Goal: Information Seeking & Learning: Learn about a topic

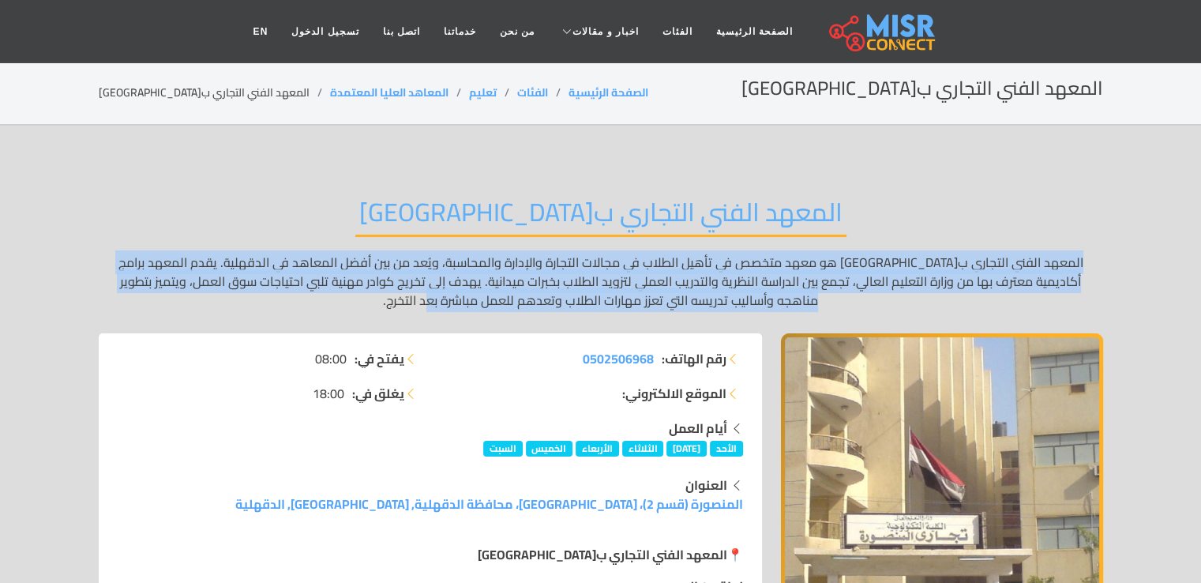
drag, startPoint x: 1103, startPoint y: 261, endPoint x: 381, endPoint y: 299, distance: 722.9
click at [381, 299] on p "المعهد الفني التجاري ب[GEOGRAPHIC_DATA] هو معهد متخصص في تأهيل الطلاب في مجالات…" at bounding box center [601, 281] width 1005 height 57
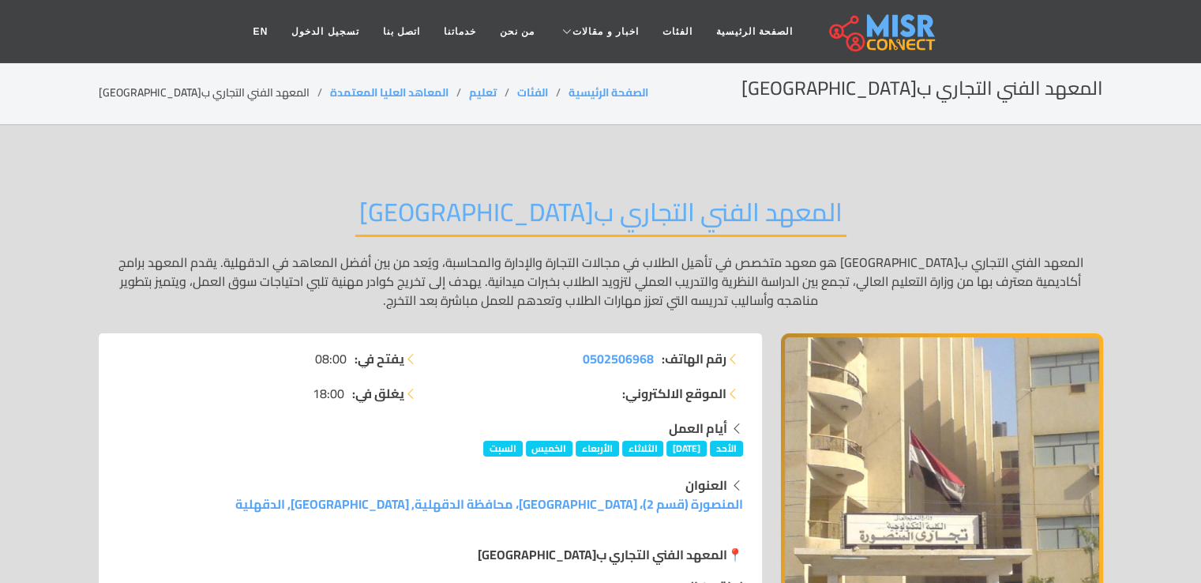
click at [620, 231] on h2 "المعهد الفني التجاري ب[GEOGRAPHIC_DATA]" at bounding box center [600, 217] width 491 height 40
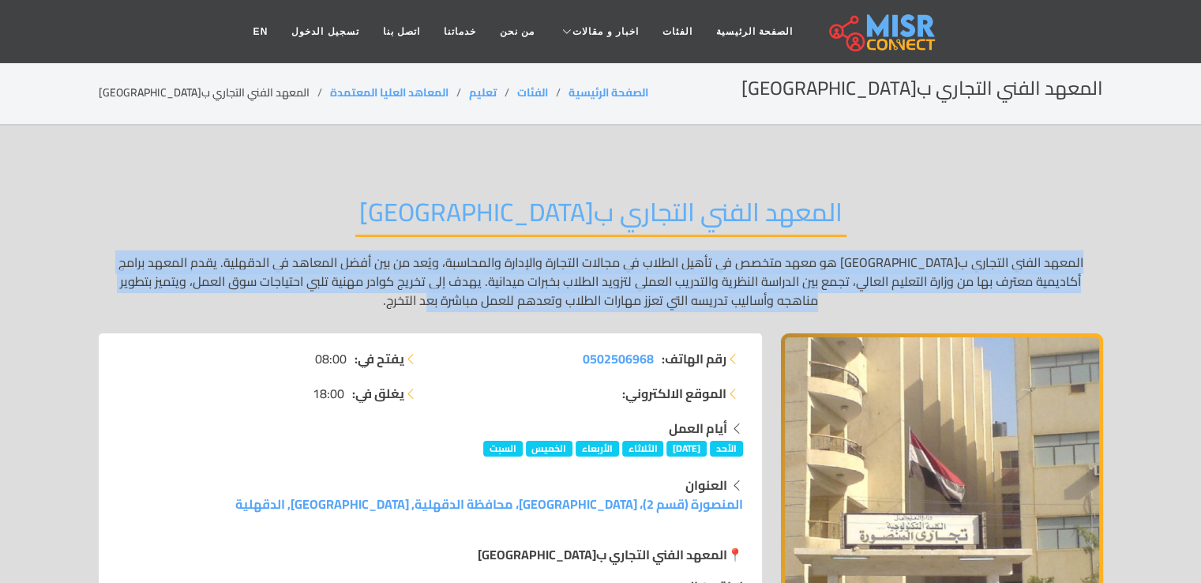
drag, startPoint x: 1103, startPoint y: 260, endPoint x: 433, endPoint y: 308, distance: 671.6
click at [433, 308] on p "المعهد الفني التجاري ب[GEOGRAPHIC_DATA] هو معهد متخصص في تأهيل الطلاب في مجالات…" at bounding box center [601, 281] width 1005 height 57
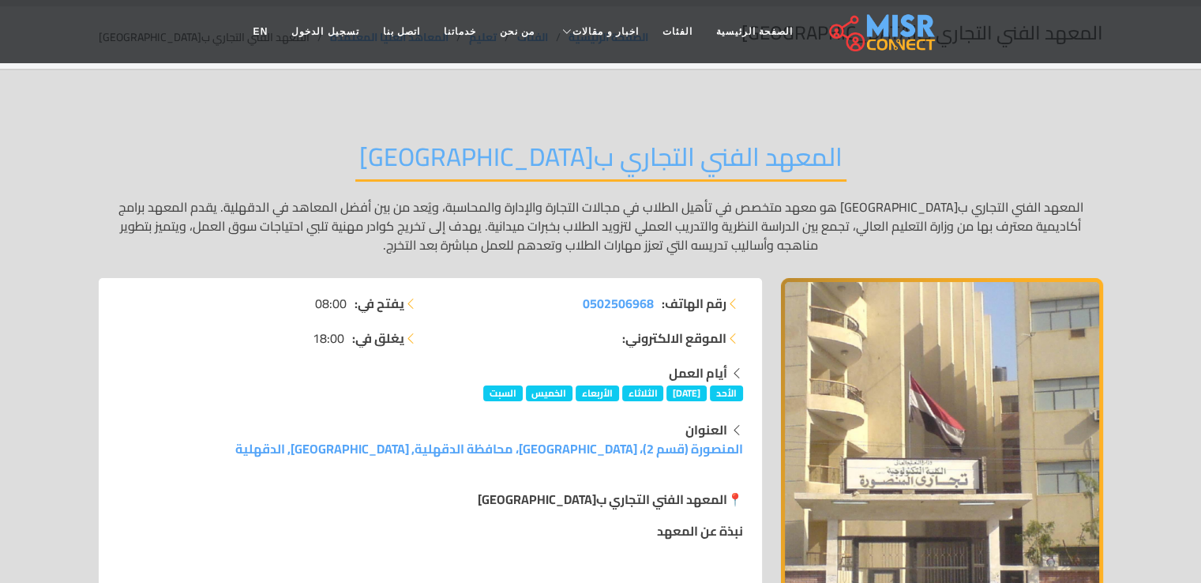
scroll to position [79, 0]
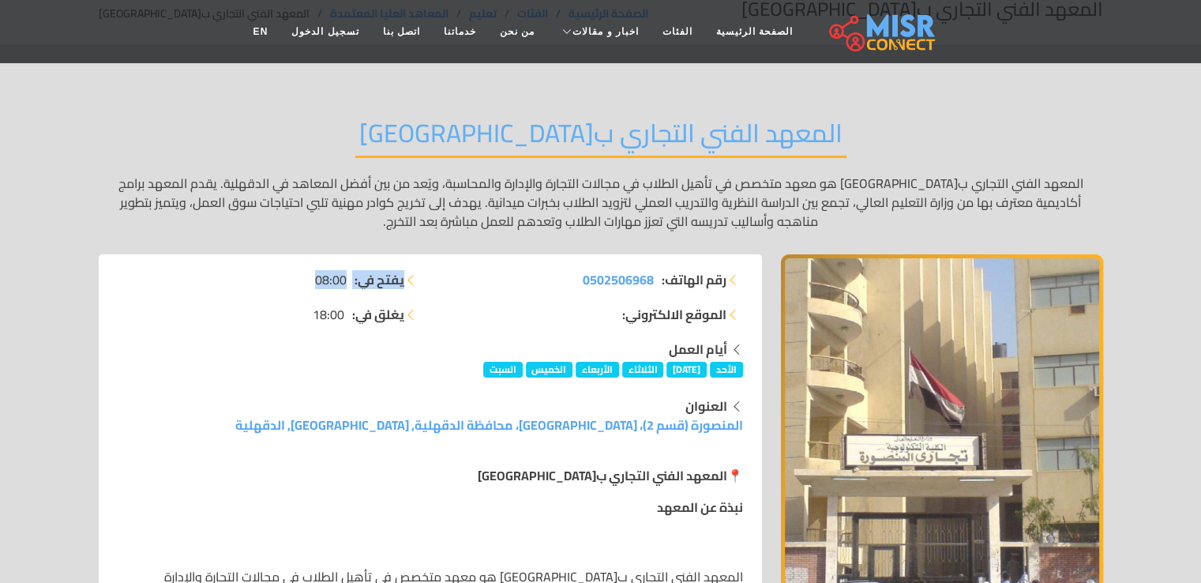
drag, startPoint x: 312, startPoint y: 279, endPoint x: 404, endPoint y: 287, distance: 92.0
click at [404, 287] on li "يفتح في: 08:00" at bounding box center [269, 279] width 303 height 19
click at [387, 281] on strong "يفتح في:" at bounding box center [380, 279] width 50 height 19
drag, startPoint x: 401, startPoint y: 278, endPoint x: 288, endPoint y: 298, distance: 114.7
click at [288, 298] on ul "يفتح في: 08:00 يغلق في: 18:00" at bounding box center [269, 297] width 303 height 54
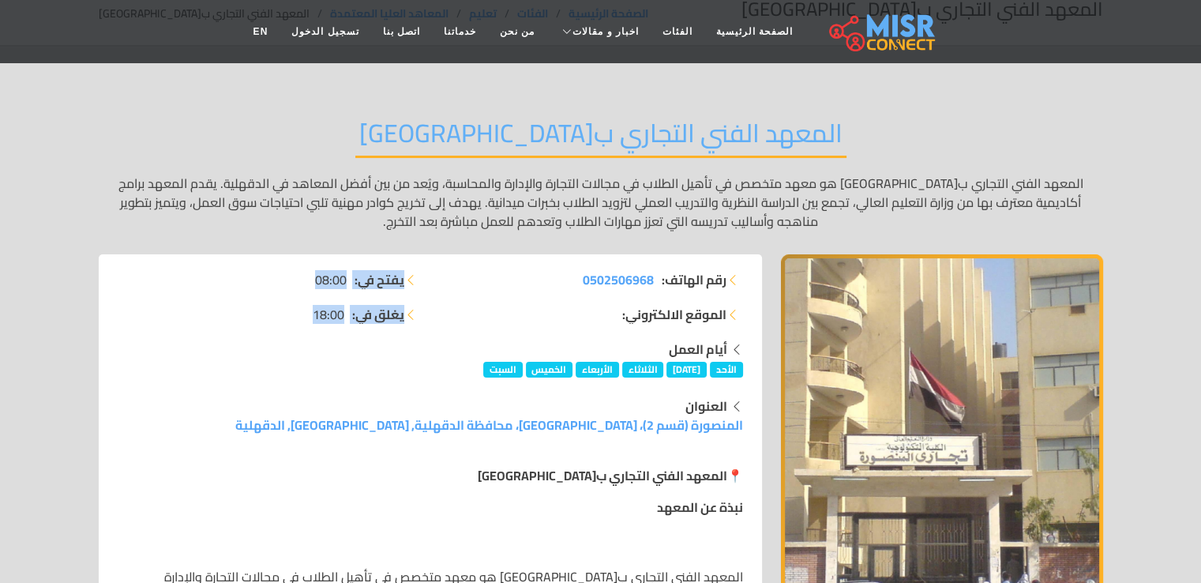
click at [391, 290] on ul "يفتح في: 08:00 يغلق في: 18:00" at bounding box center [269, 297] width 303 height 54
drag, startPoint x: 403, startPoint y: 279, endPoint x: 288, endPoint y: 284, distance: 114.7
click at [288, 284] on li "يفتح في: 08:00" at bounding box center [269, 279] width 303 height 19
click at [397, 296] on ul "يفتح في: 08:00 يغلق في: 18:00" at bounding box center [269, 297] width 303 height 54
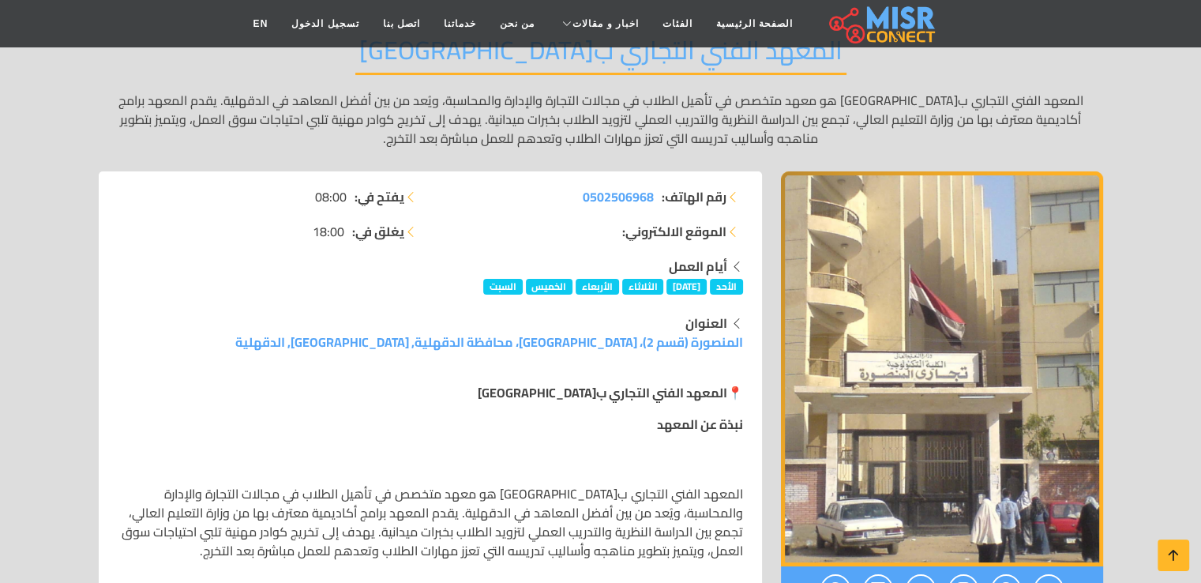
scroll to position [237, 0]
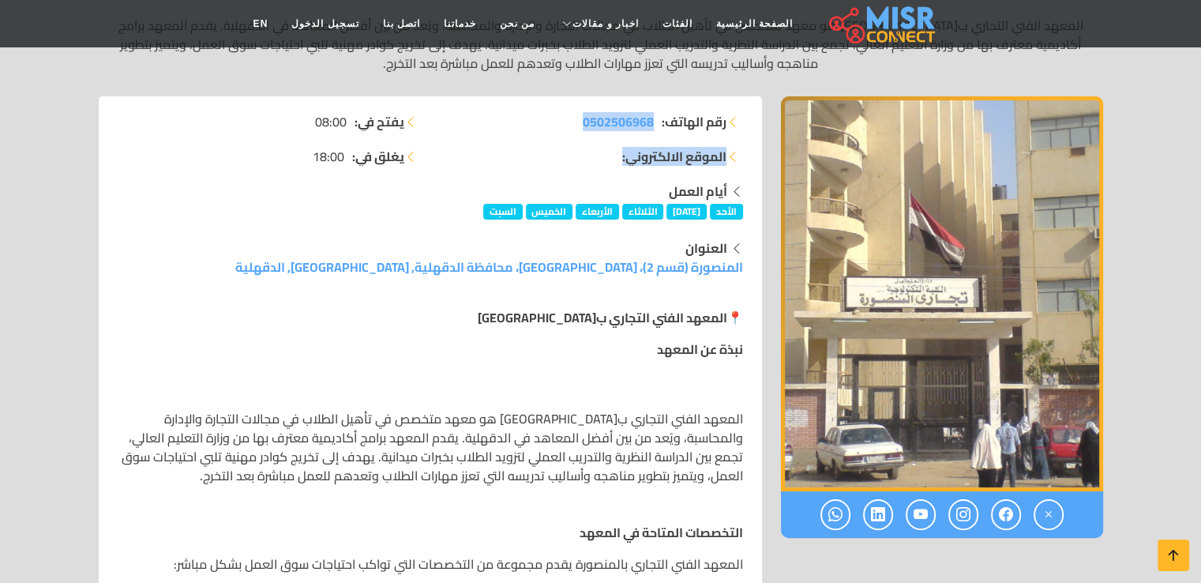
drag, startPoint x: 654, startPoint y: 124, endPoint x: 560, endPoint y: 130, distance: 94.2
click at [560, 130] on ul "رقم الهاتف: 0502506968 الموقع الالكتروني:" at bounding box center [591, 139] width 303 height 54
click at [570, 149] on li "الموقع الالكتروني:" at bounding box center [591, 156] width 303 height 19
drag, startPoint x: 660, startPoint y: 126, endPoint x: 638, endPoint y: 135, distance: 23.3
click at [653, 125] on li "رقم الهاتف: 0502506968" at bounding box center [591, 121] width 303 height 19
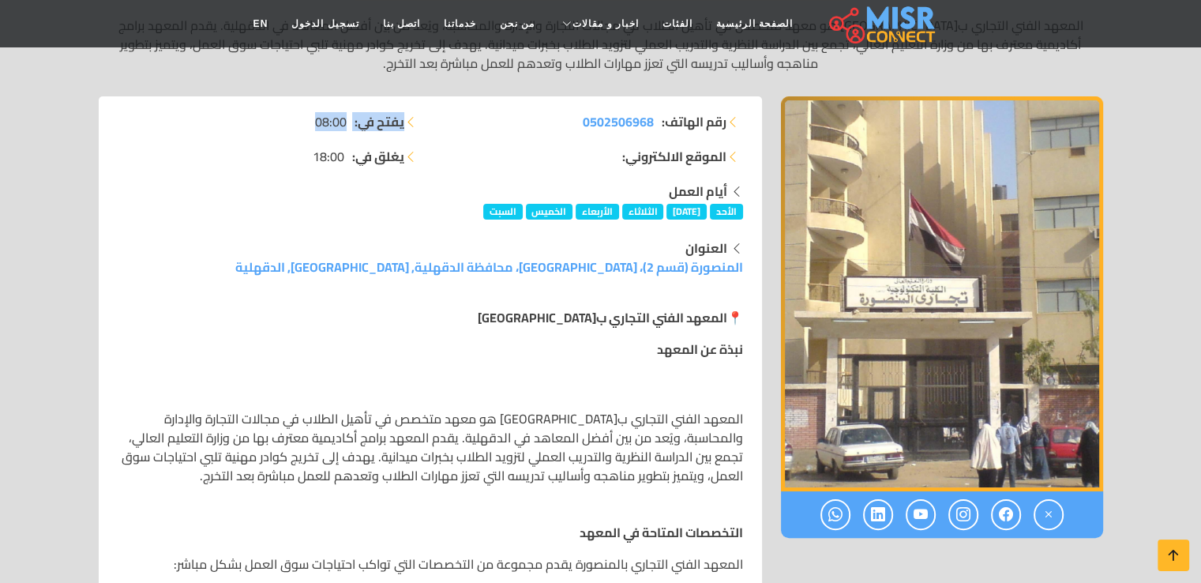
drag, startPoint x: 302, startPoint y: 120, endPoint x: 398, endPoint y: 135, distance: 97.5
click at [400, 133] on ul "يفتح في: 08:00 يغلق في: 18:00" at bounding box center [269, 139] width 303 height 54
click at [363, 123] on strong "يفتح في:" at bounding box center [380, 121] width 50 height 19
drag, startPoint x: 310, startPoint y: 124, endPoint x: 403, endPoint y: 127, distance: 93.3
click at [403, 127] on li "يفتح في: 08:00" at bounding box center [269, 121] width 303 height 19
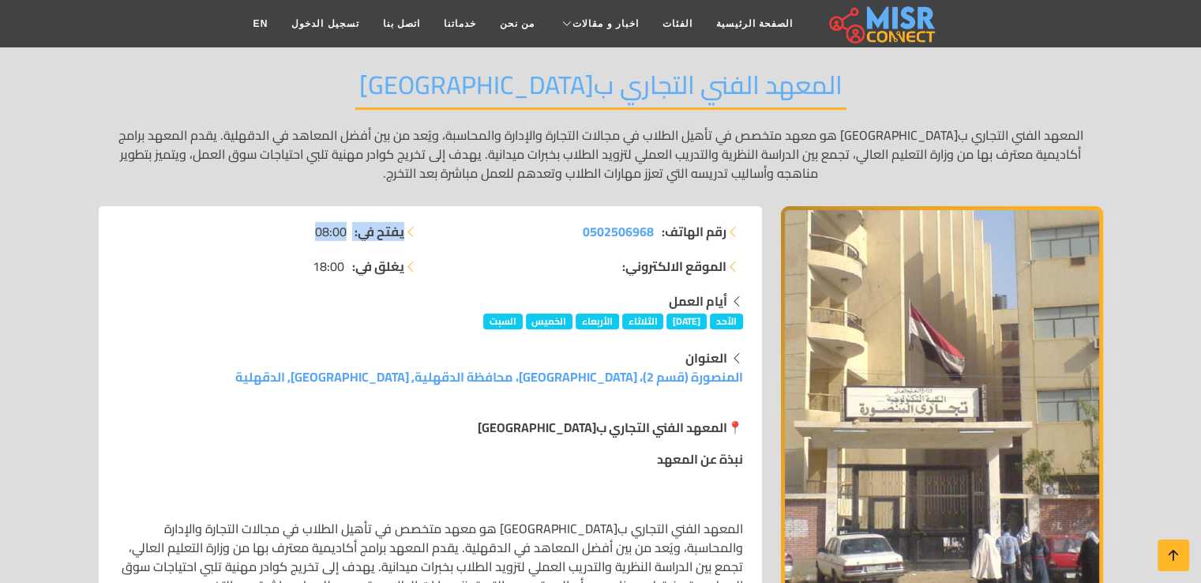
scroll to position [316, 0]
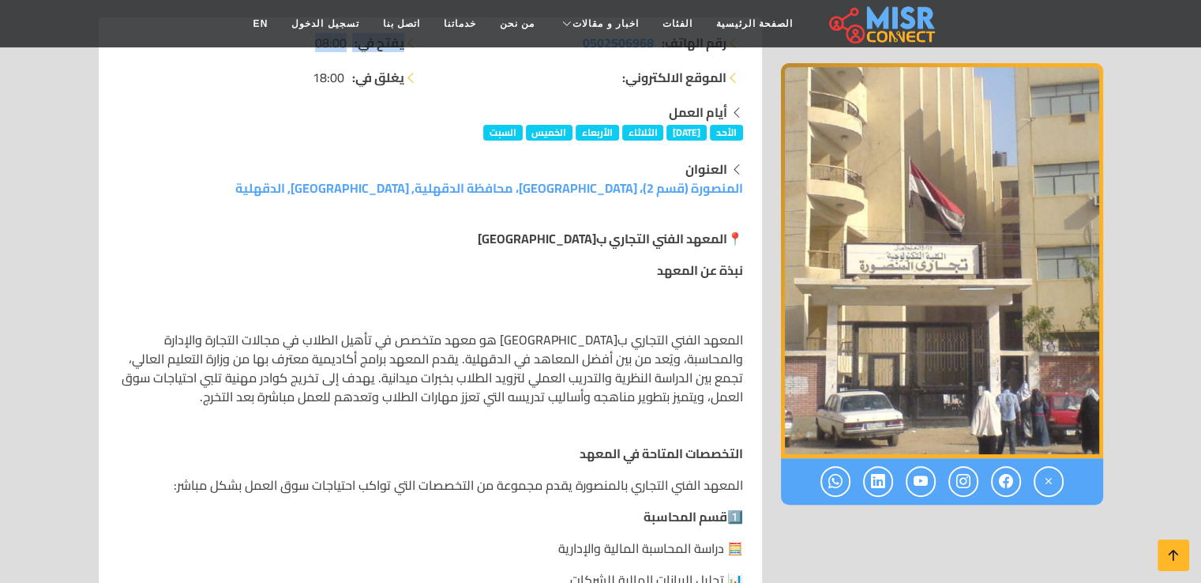
click at [943, 228] on img "1 / 1" at bounding box center [942, 260] width 322 height 395
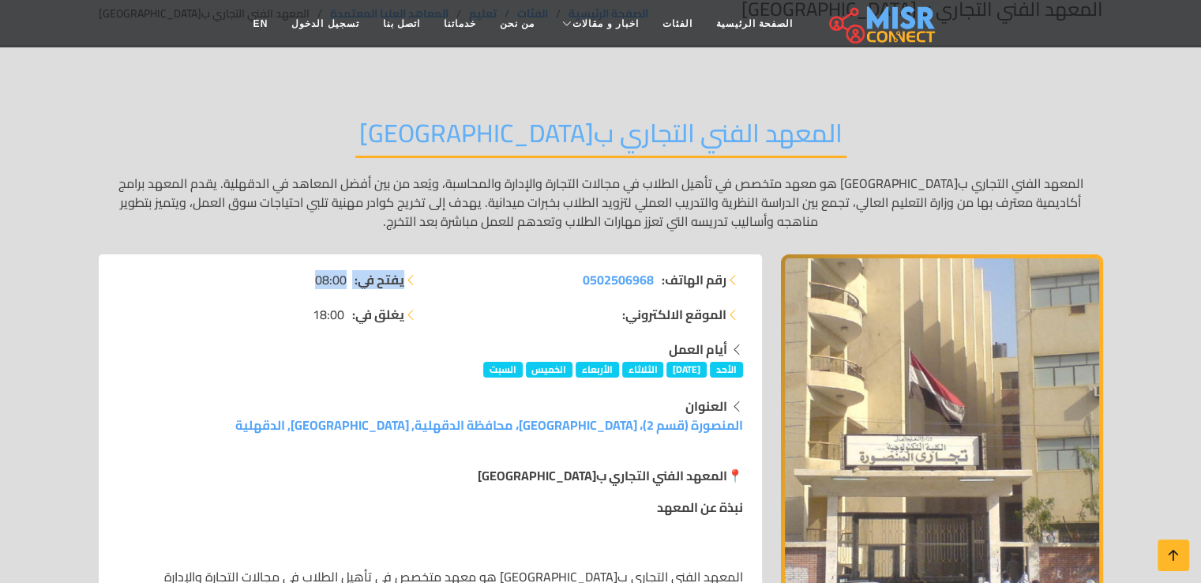
scroll to position [79, 0]
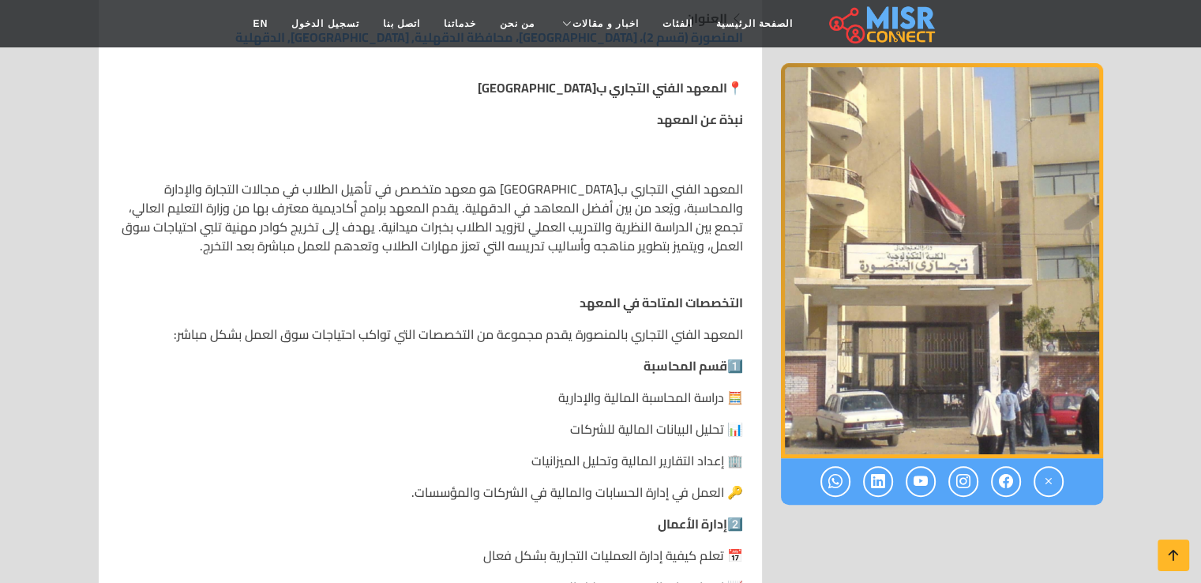
scroll to position [553, 0]
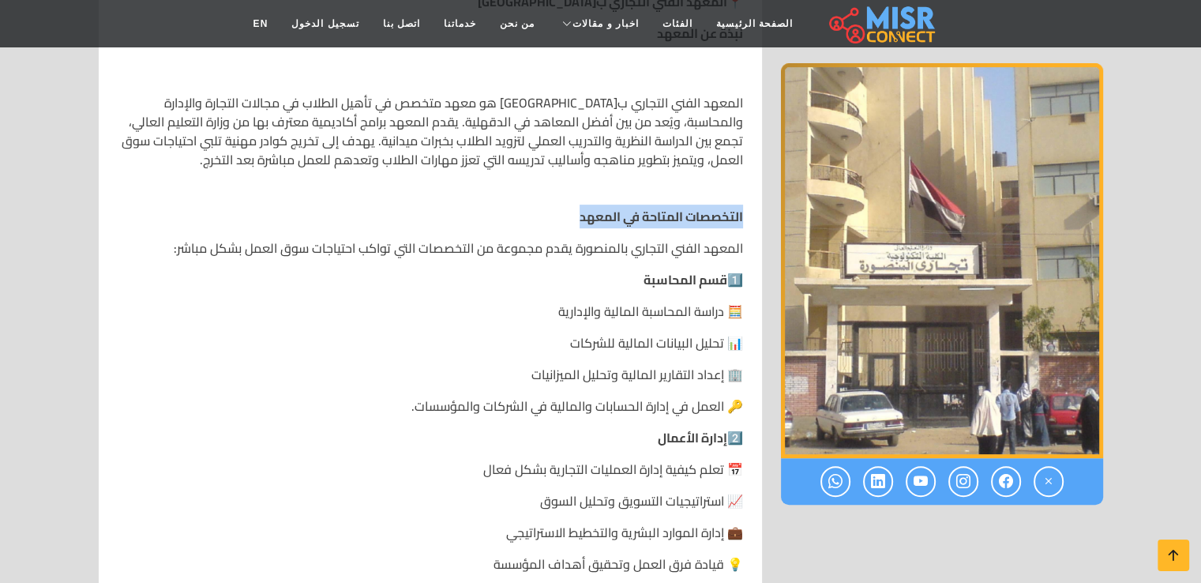
drag, startPoint x: 748, startPoint y: 212, endPoint x: 574, endPoint y: 220, distance: 174.0
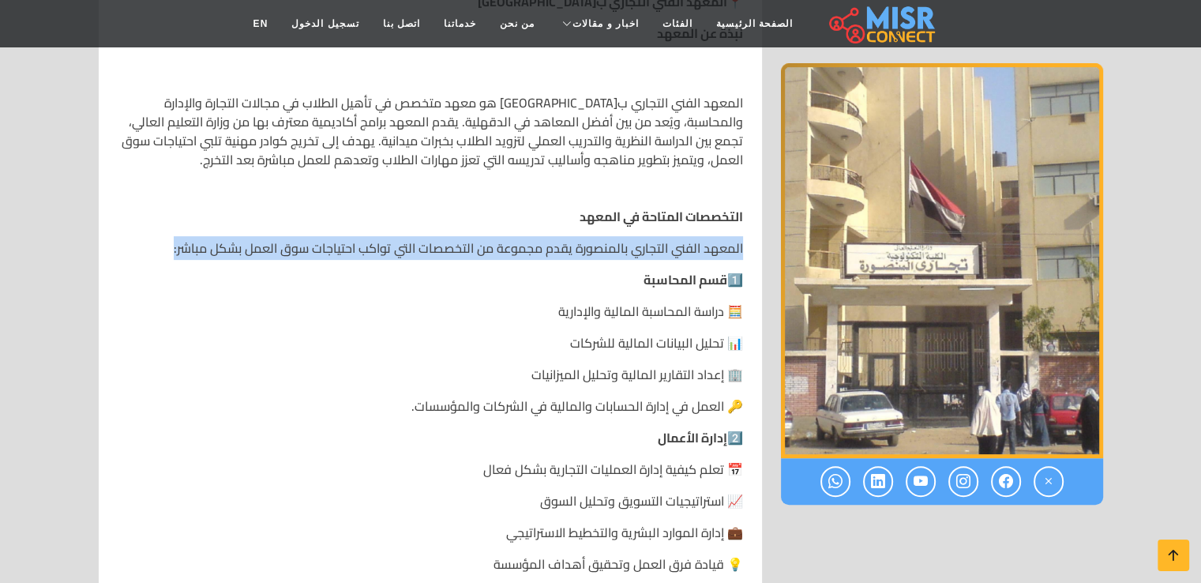
drag, startPoint x: 746, startPoint y: 247, endPoint x: 172, endPoint y: 250, distance: 573.5
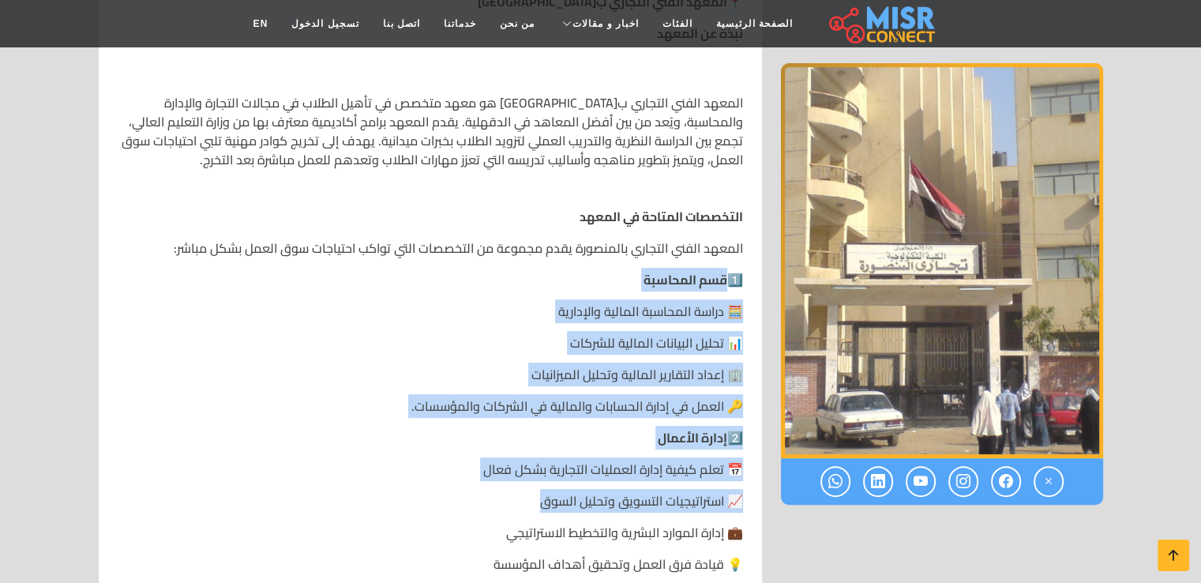
drag, startPoint x: 722, startPoint y: 280, endPoint x: 430, endPoint y: 476, distance: 351.4
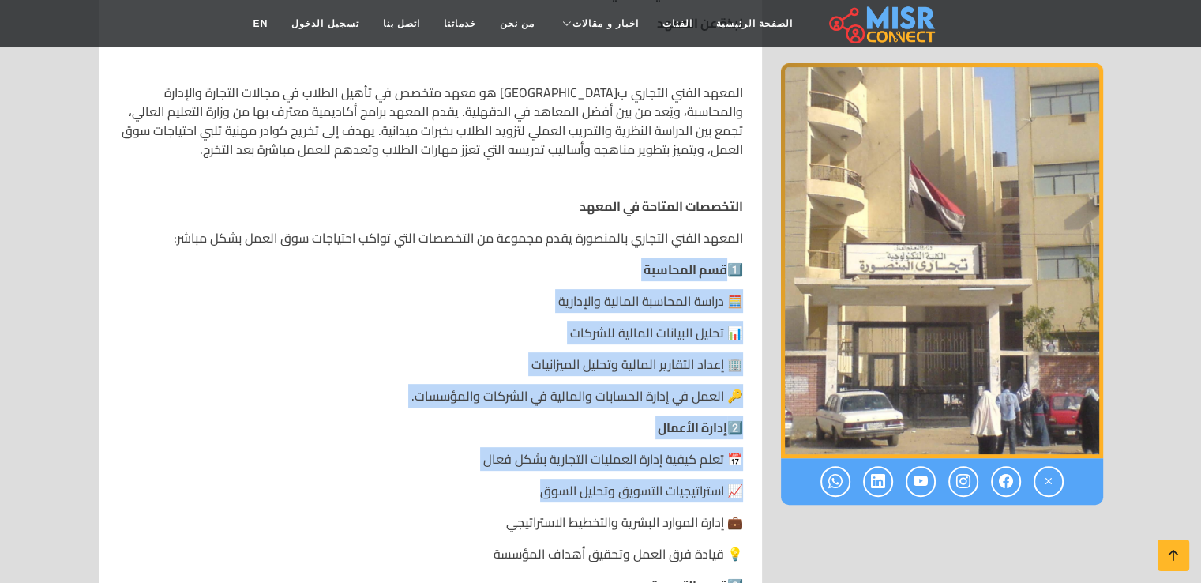
scroll to position [711, 0]
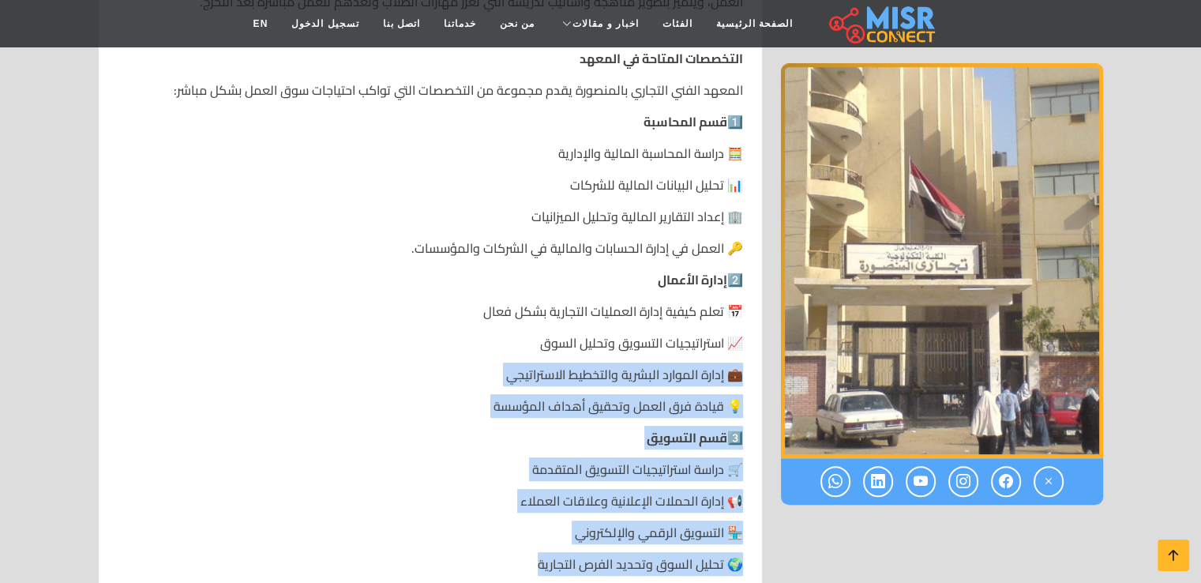
drag, startPoint x: 740, startPoint y: 370, endPoint x: 447, endPoint y: 558, distance: 348.6
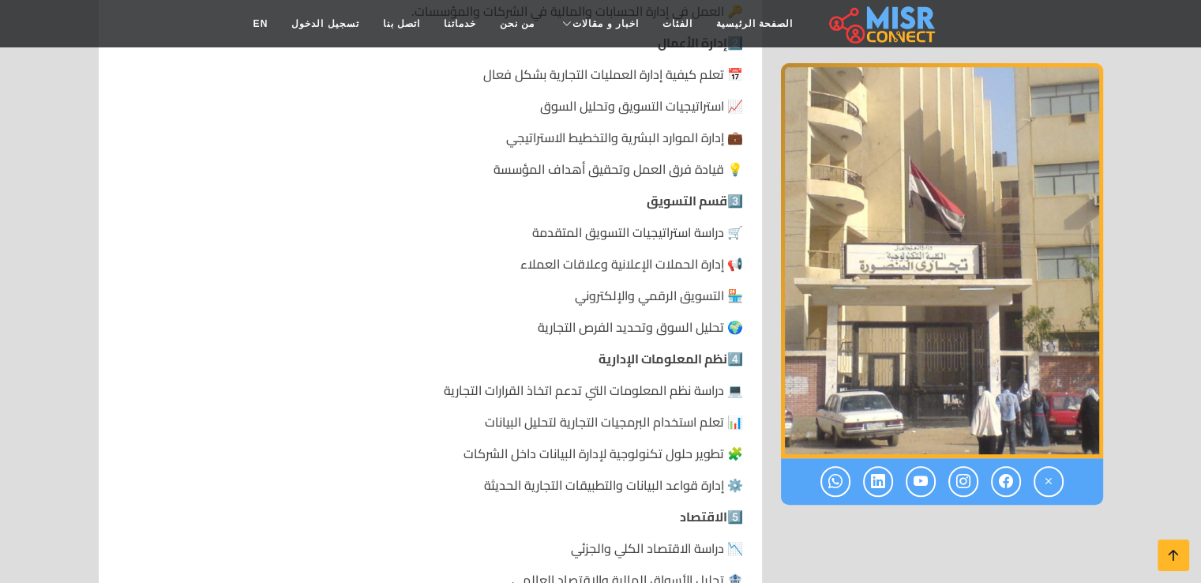
click at [556, 355] on p "4️⃣ نظم المعلومات الإدارية" at bounding box center [431, 358] width 626 height 19
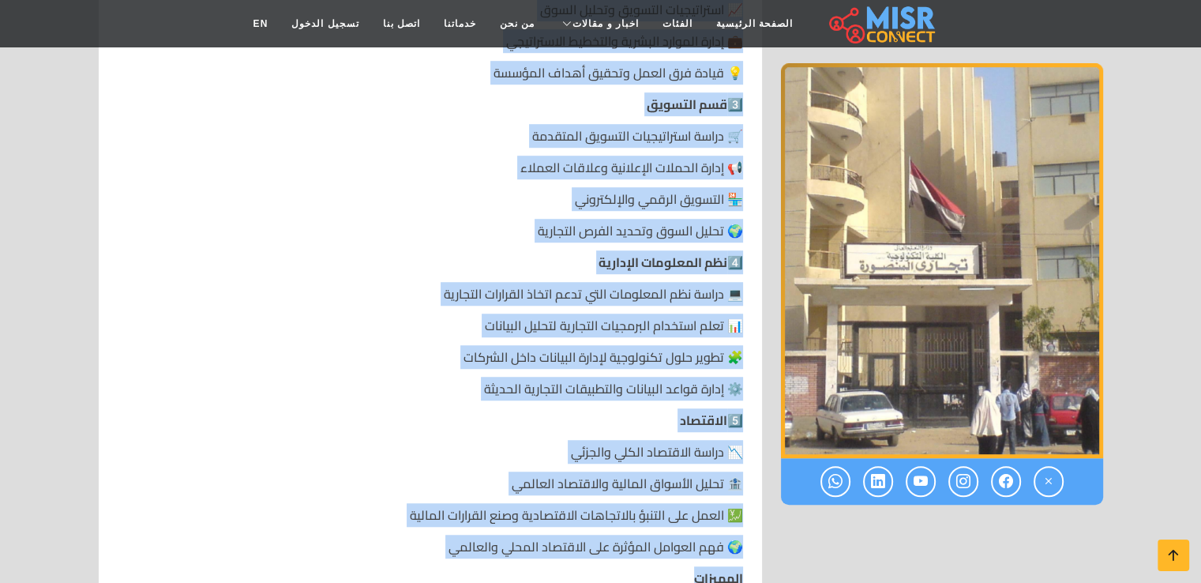
scroll to position [1061, 0]
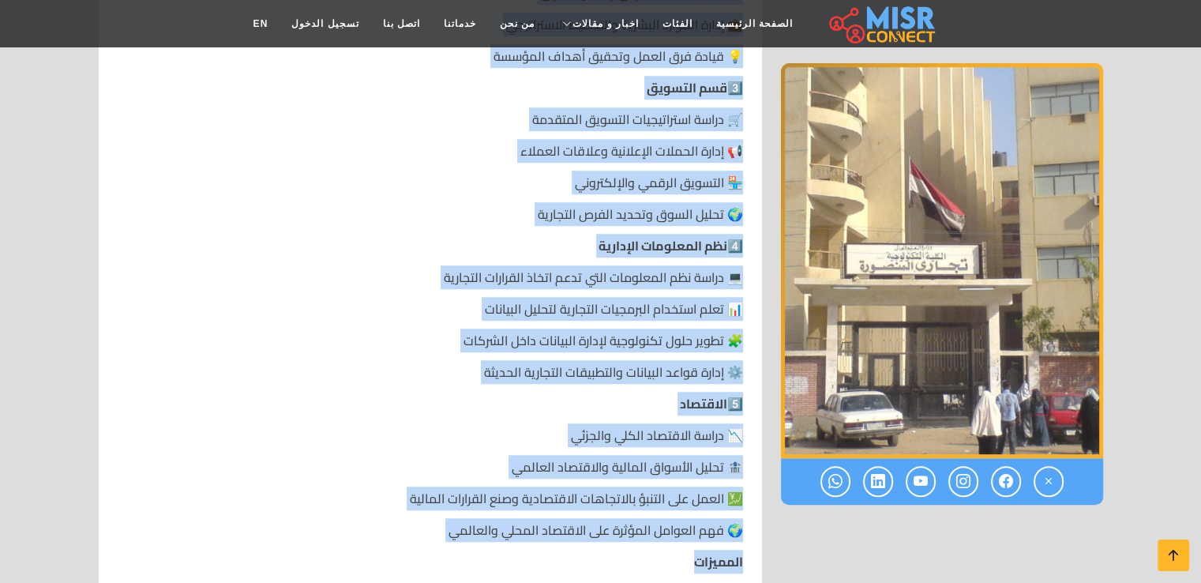
drag, startPoint x: 746, startPoint y: 152, endPoint x: 427, endPoint y: 544, distance: 504.8
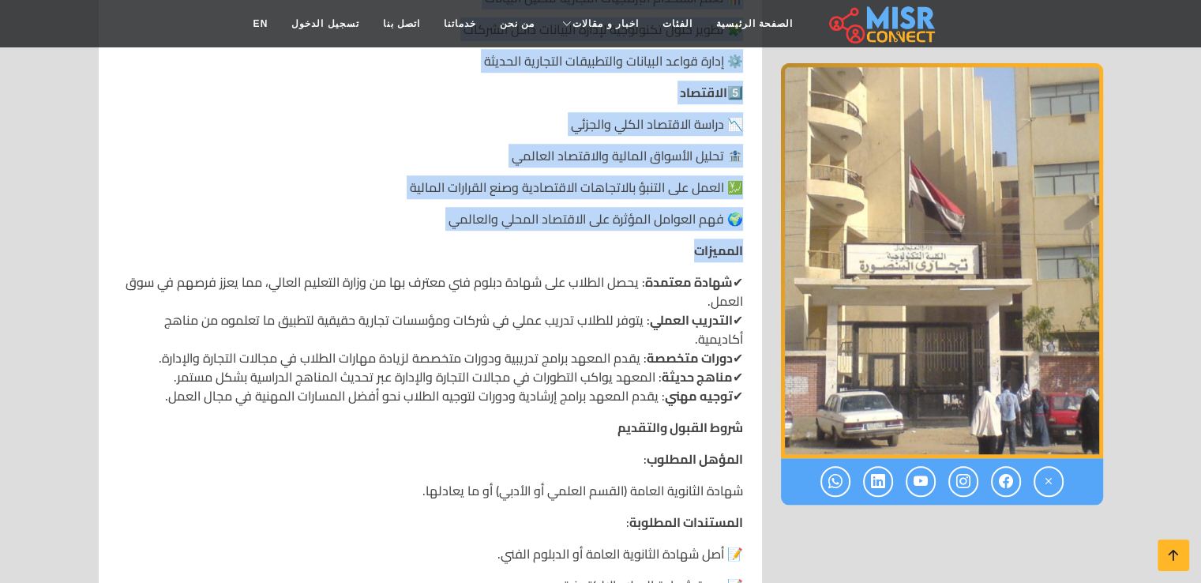
scroll to position [1377, 0]
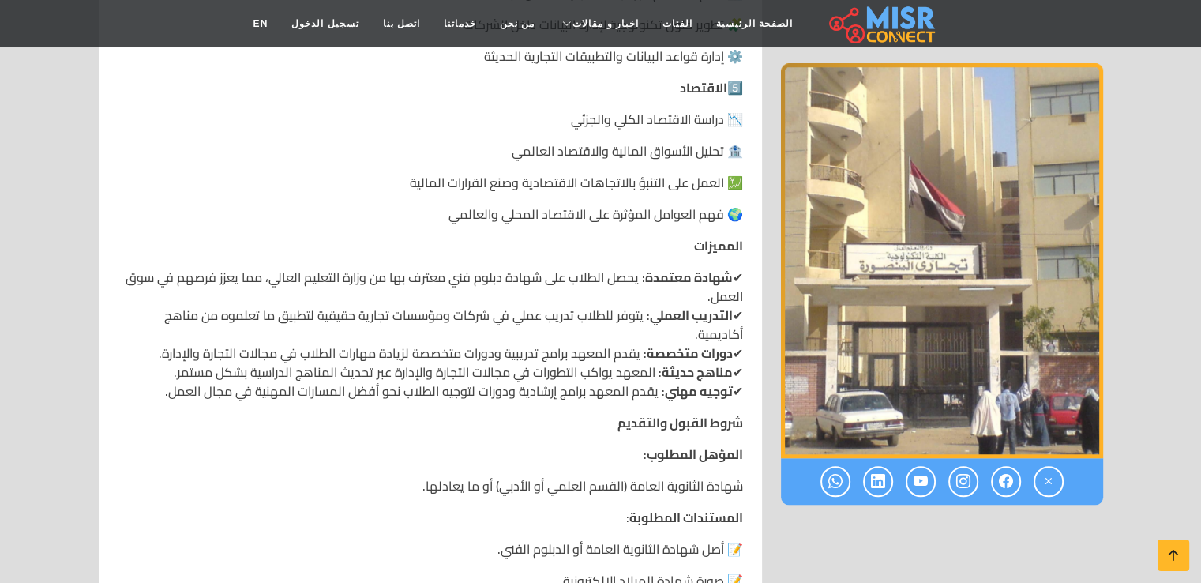
click at [701, 258] on div "📍 المعهد الفني التجاري بالمنصورة نبذة عن المعهد المعهد الفني التجاري ب[GEOGRAPH…" at bounding box center [430, 356] width 645 height 2401
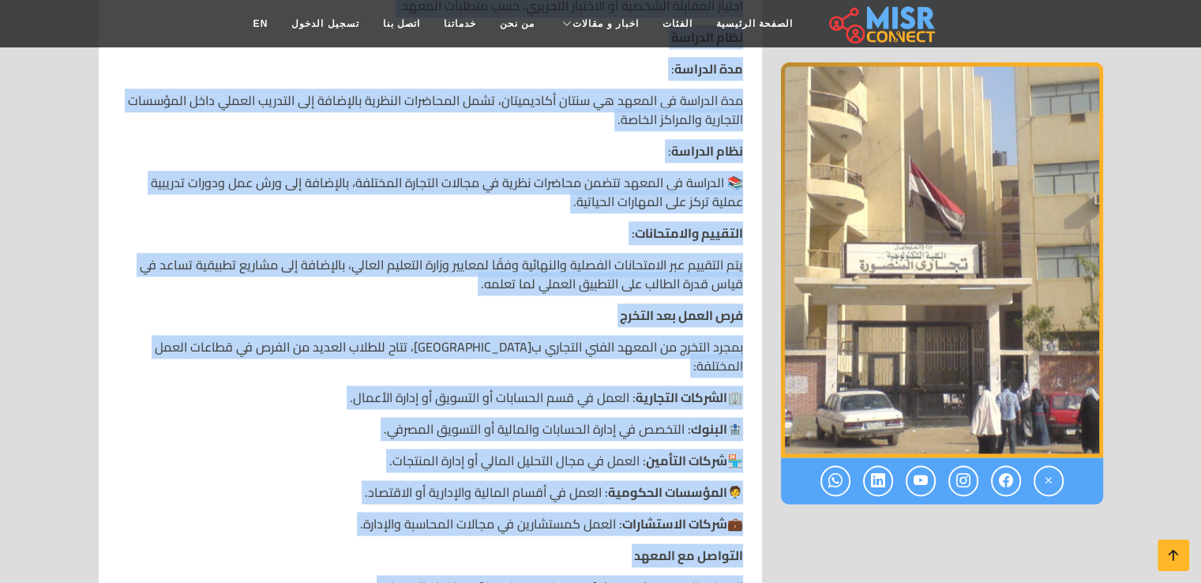
scroll to position [2168, 0]
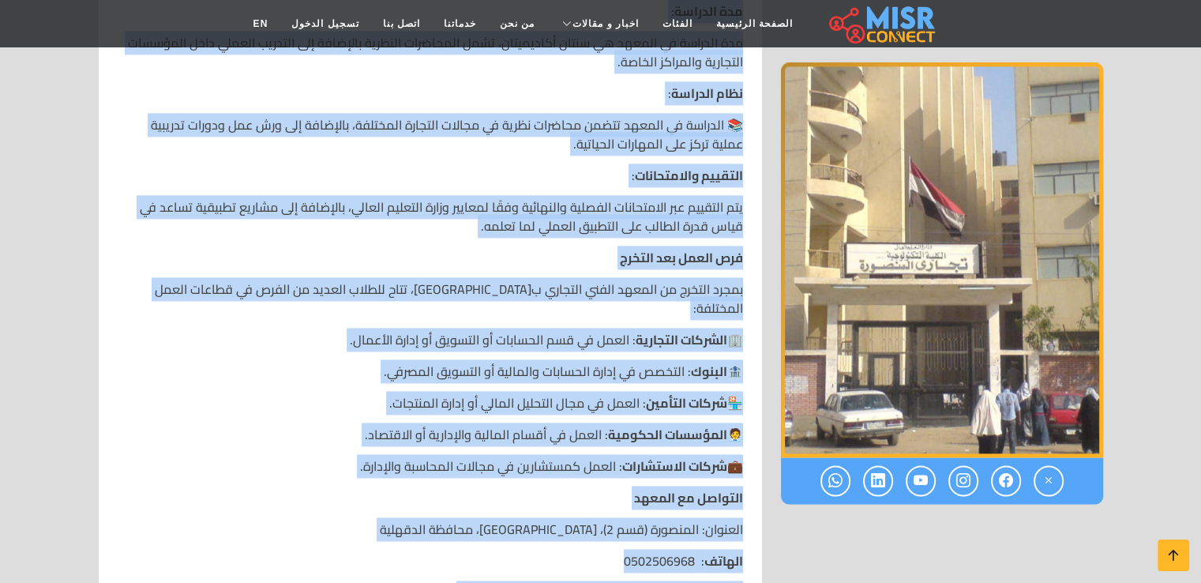
drag, startPoint x: 746, startPoint y: 269, endPoint x: 436, endPoint y: 499, distance: 385.6
click at [438, 488] on p "التواصل مع المعهد" at bounding box center [431, 497] width 626 height 19
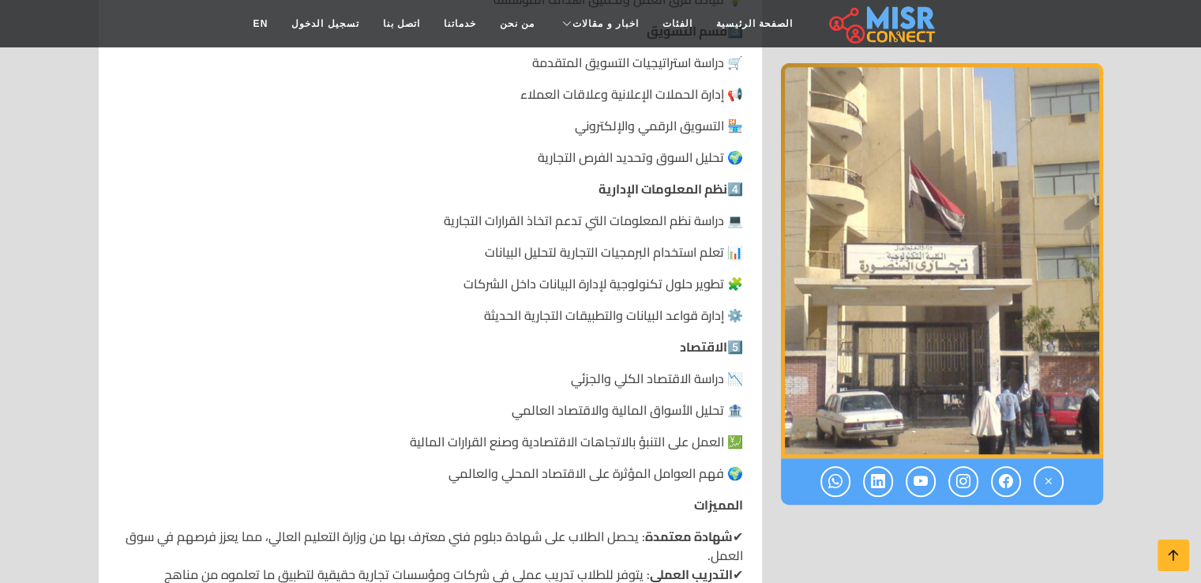
scroll to position [0, 0]
